Goal: Navigation & Orientation: Find specific page/section

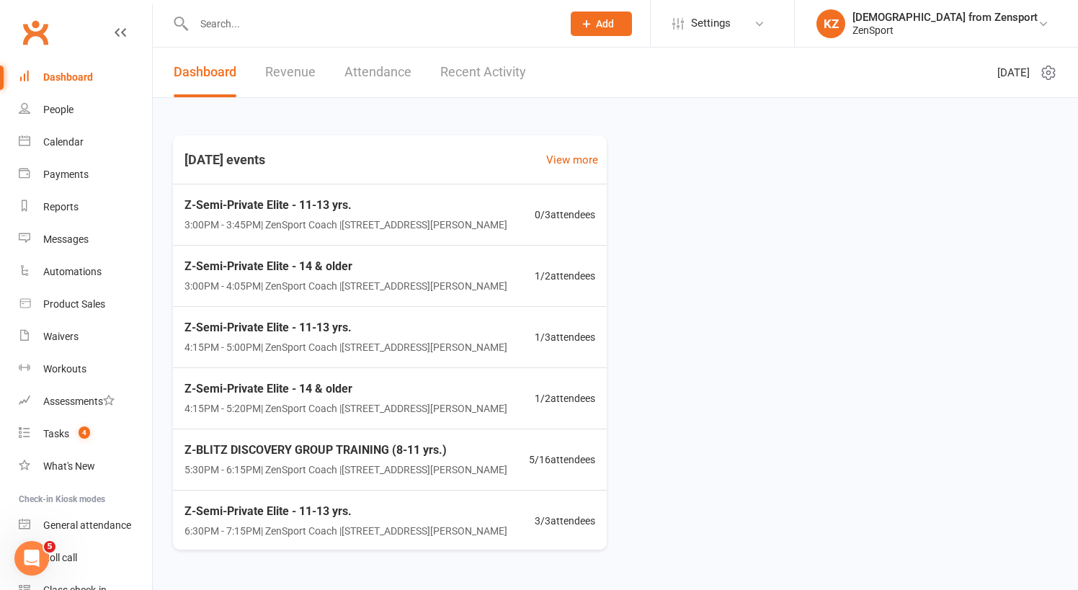
click at [299, 38] on div at bounding box center [362, 23] width 379 height 47
click at [283, 25] on input "text" at bounding box center [370, 24] width 362 height 20
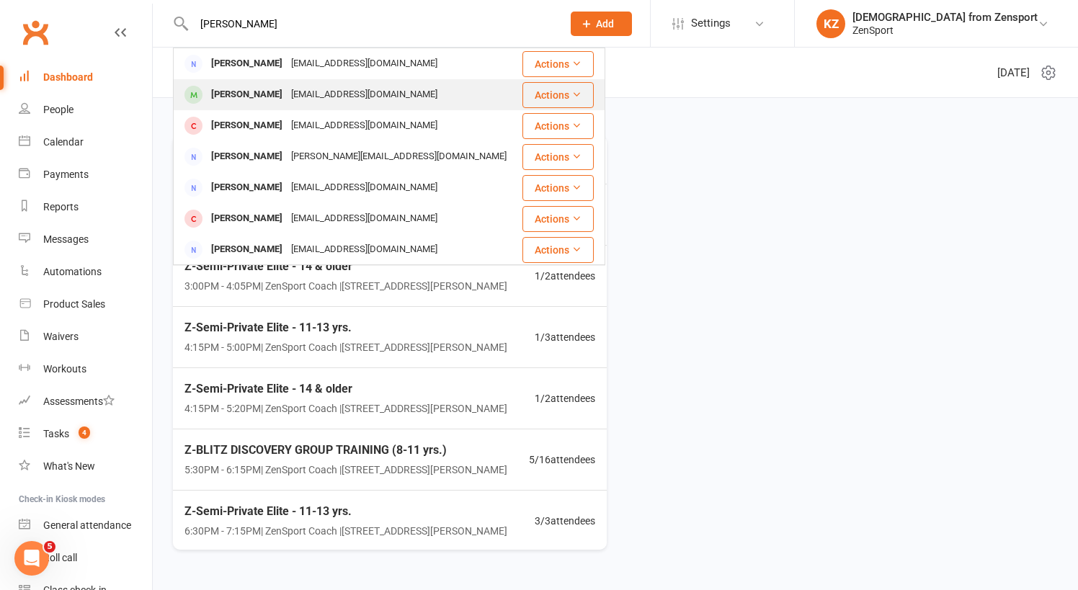
type input "manno"
click at [237, 91] on div "Riley Manno" at bounding box center [247, 94] width 80 height 21
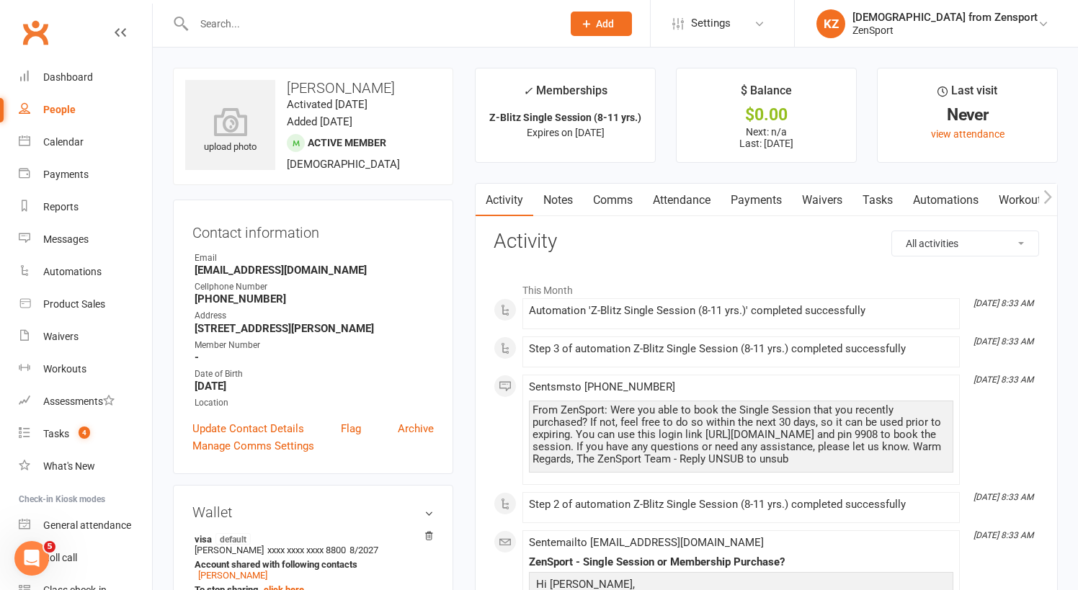
click at [702, 192] on link "Attendance" at bounding box center [682, 200] width 78 height 33
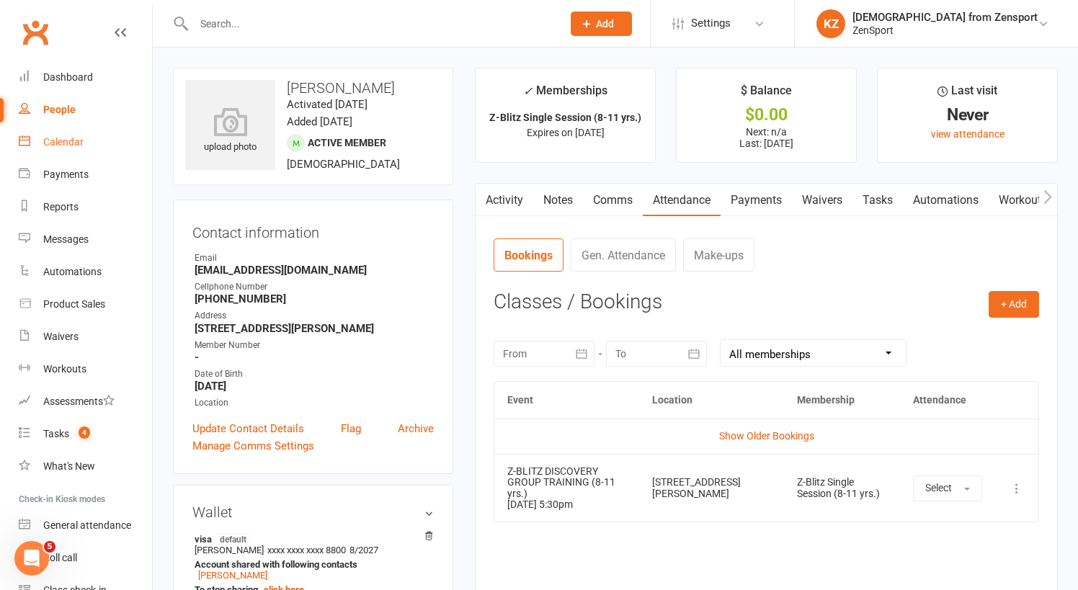
click at [72, 132] on link "Calendar" at bounding box center [85, 142] width 133 height 32
